Goal: Information Seeking & Learning: Check status

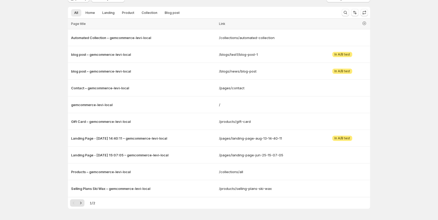
scroll to position [36, 0]
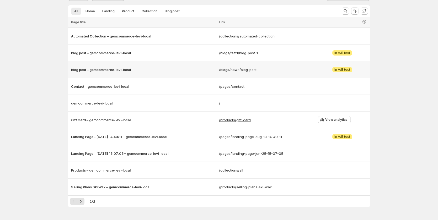
scroll to position [52, 0]
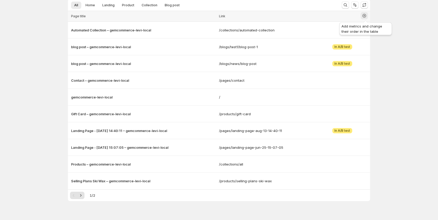
click at [365, 17] on icon "button" at bounding box center [364, 16] width 2 height 2
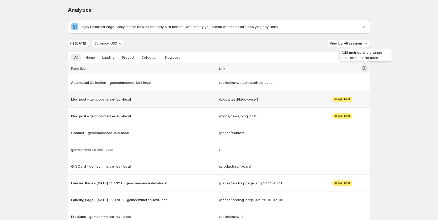
click at [366, 67] on icon "button" at bounding box center [364, 68] width 5 height 5
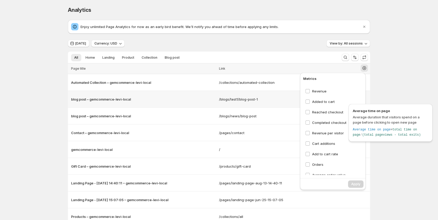
scroll to position [76, 0]
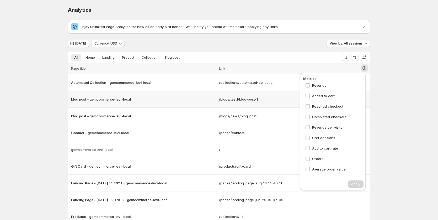
click at [397, 88] on div "Analytics. This page is ready Analytics Enjoy unlimited Page Analytics for now …" at bounding box center [219, 141] width 438 height 282
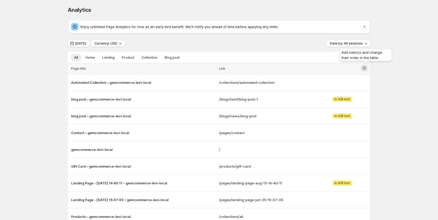
click at [367, 67] on icon "button" at bounding box center [364, 68] width 5 height 5
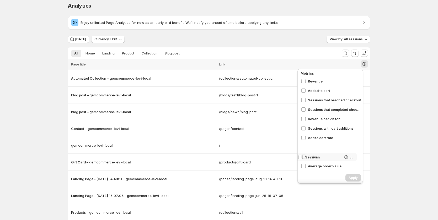
scroll to position [59, 0]
drag, startPoint x: 357, startPoint y: 86, endPoint x: 355, endPoint y: 100, distance: 14.3
click at [355, 100] on div "Sessions Bounce rate Click-through rate Conversion rate Visitors Avg time on pa…" at bounding box center [331, 124] width 64 height 92
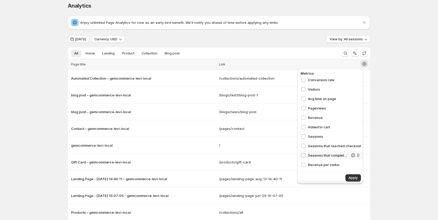
scroll to position [30, 0]
